Goal: Task Accomplishment & Management: Use online tool/utility

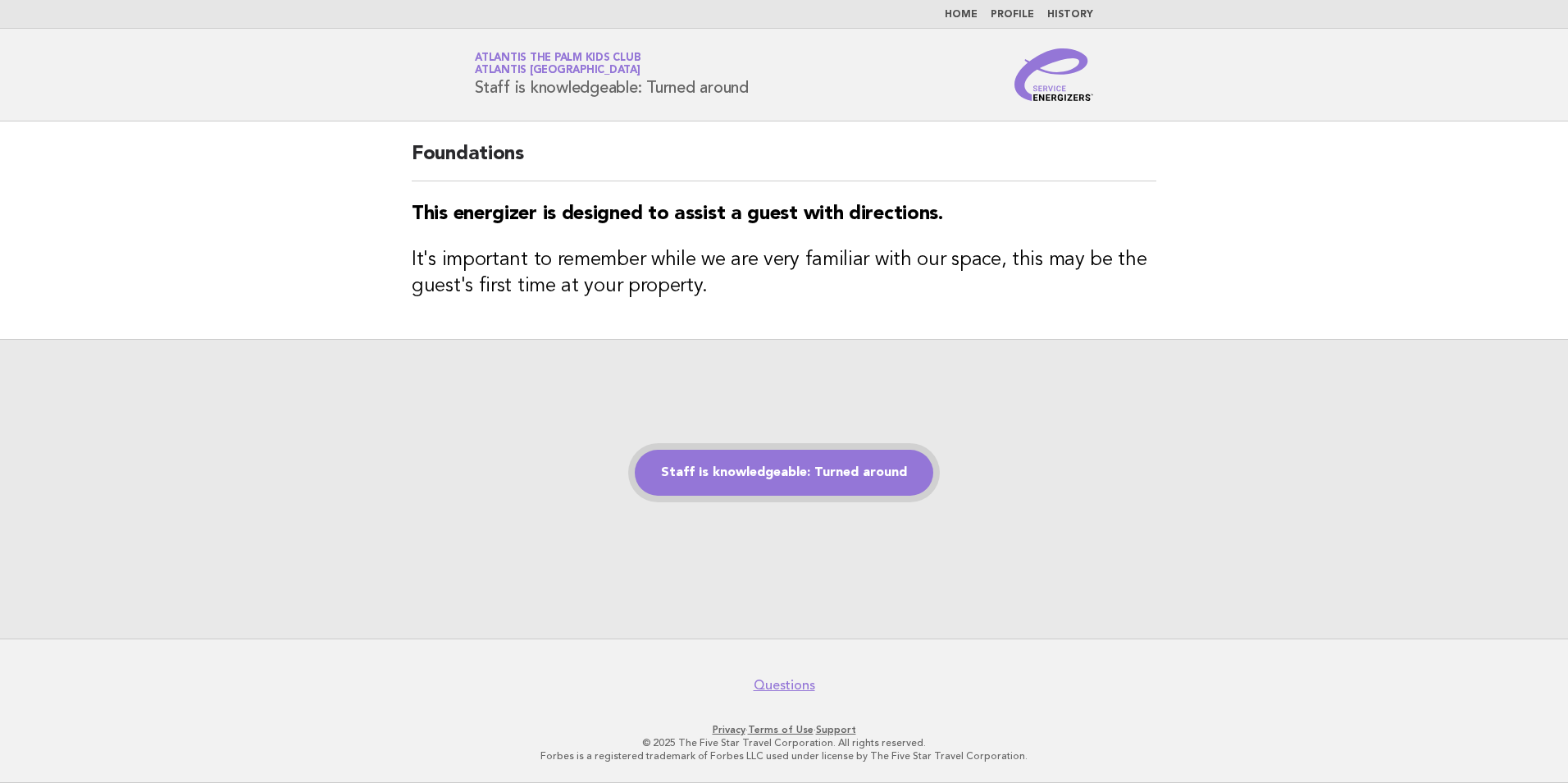
click at [815, 492] on link "Staff is knowledgeable: Turned around" at bounding box center [784, 473] width 298 height 46
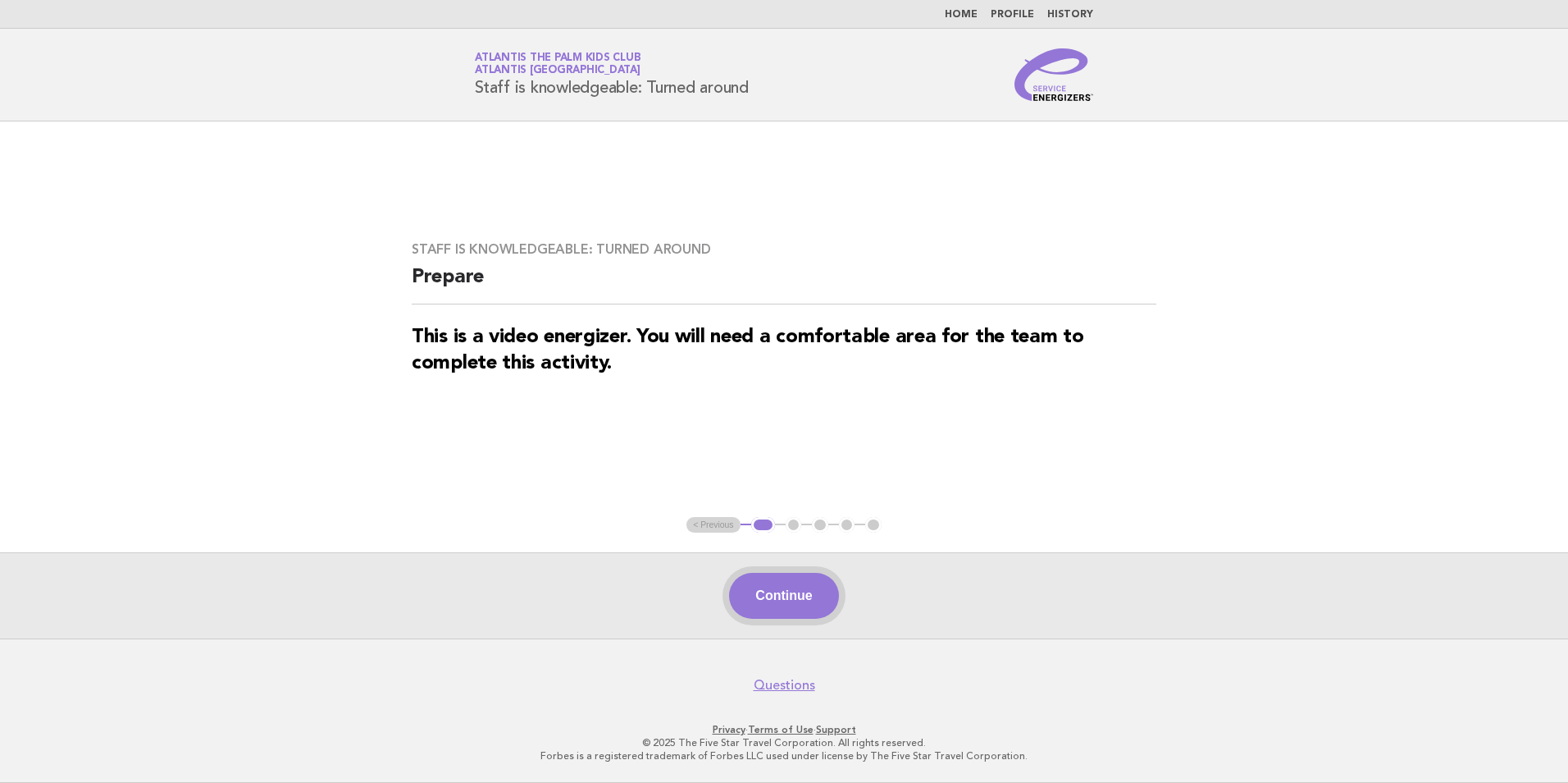
click at [783, 593] on button "Continue" at bounding box center [784, 595] width 109 height 46
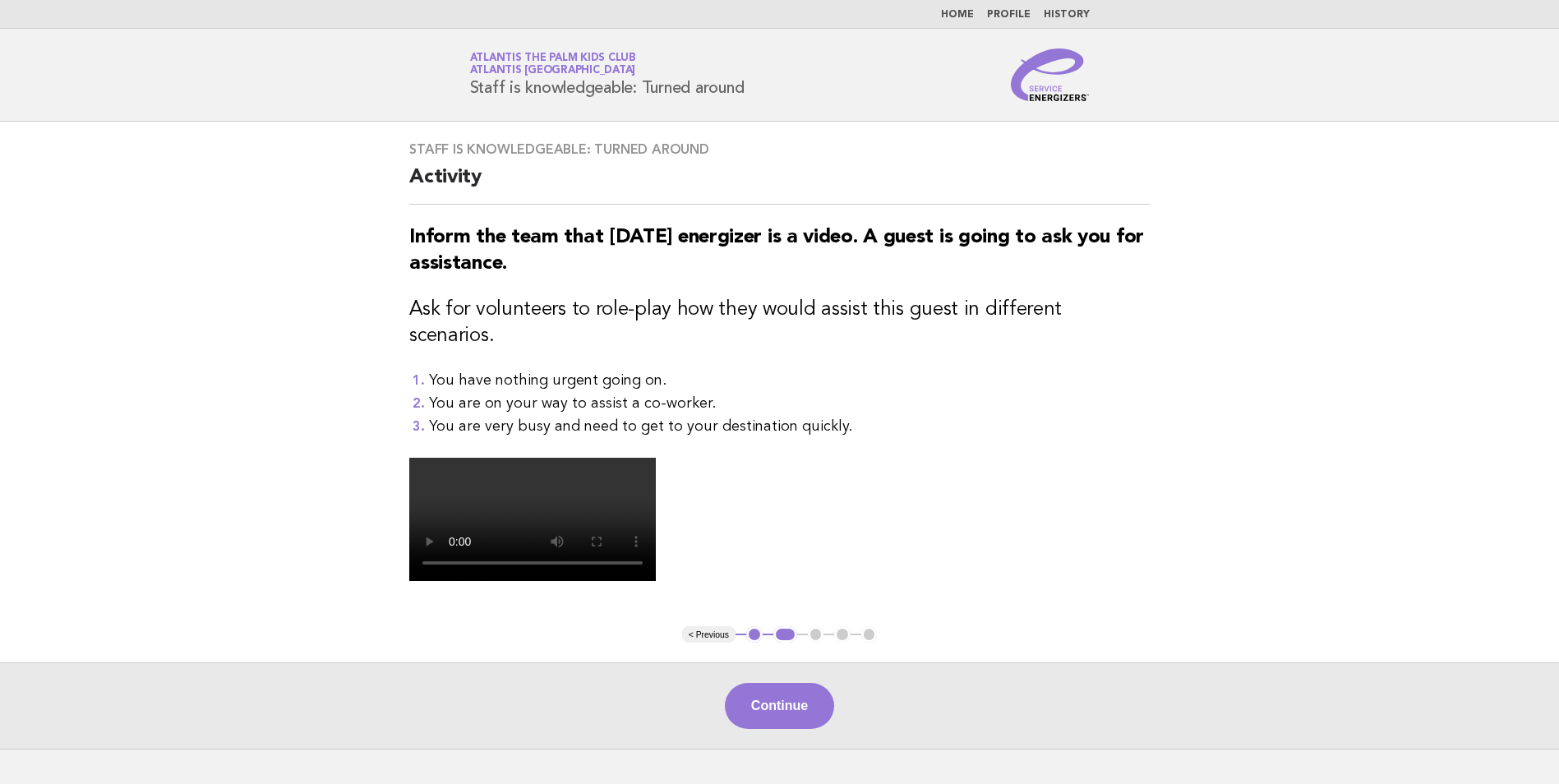
drag, startPoint x: 1402, startPoint y: 449, endPoint x: 1220, endPoint y: 442, distance: 182.1
click at [1402, 449] on main "Staff is knowledgeable: Turned around Activity Inform the team that today's ene…" at bounding box center [780, 435] width 1559 height 627
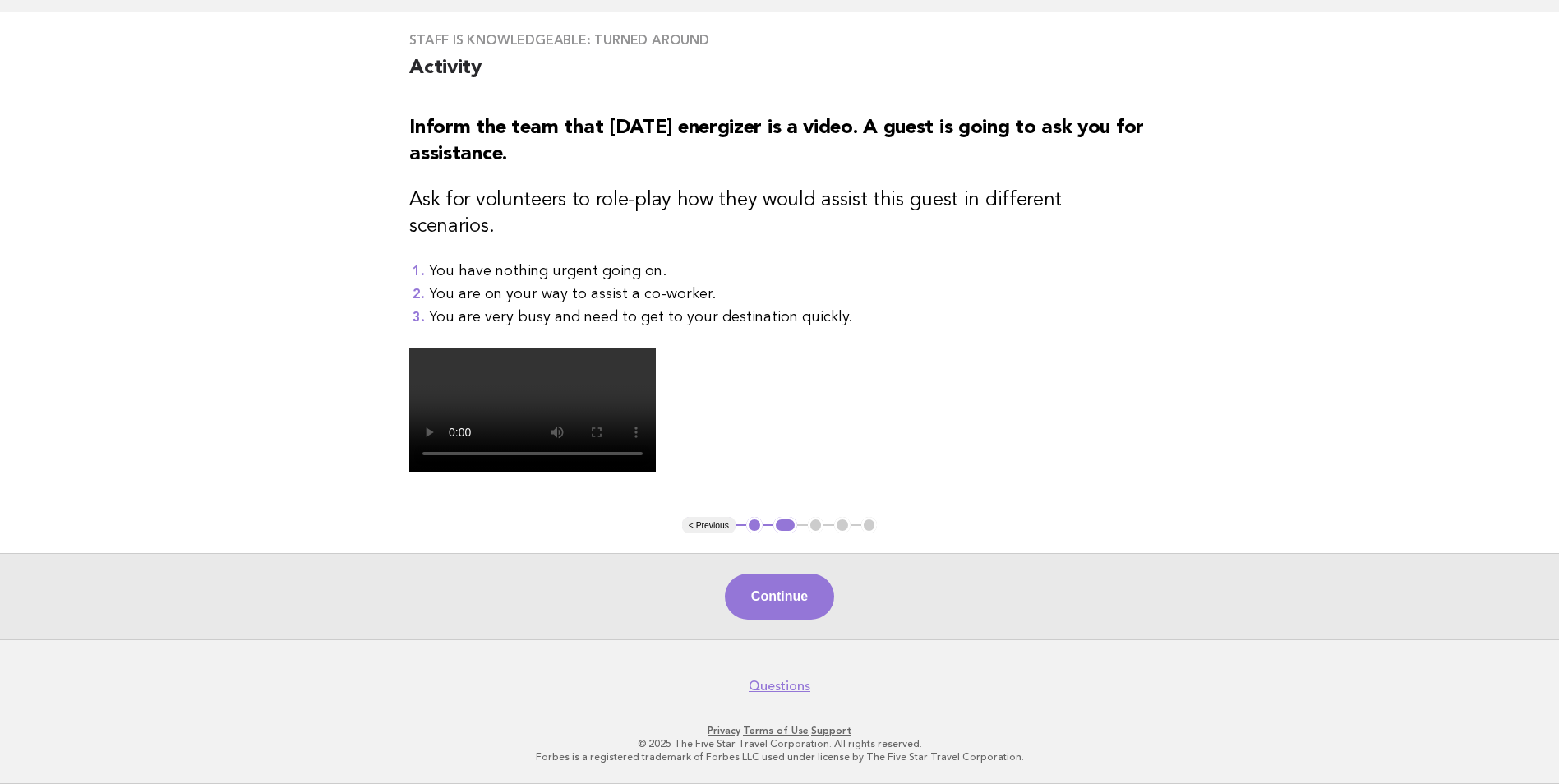
scroll to position [380, 0]
